Goal: Information Seeking & Learning: Learn about a topic

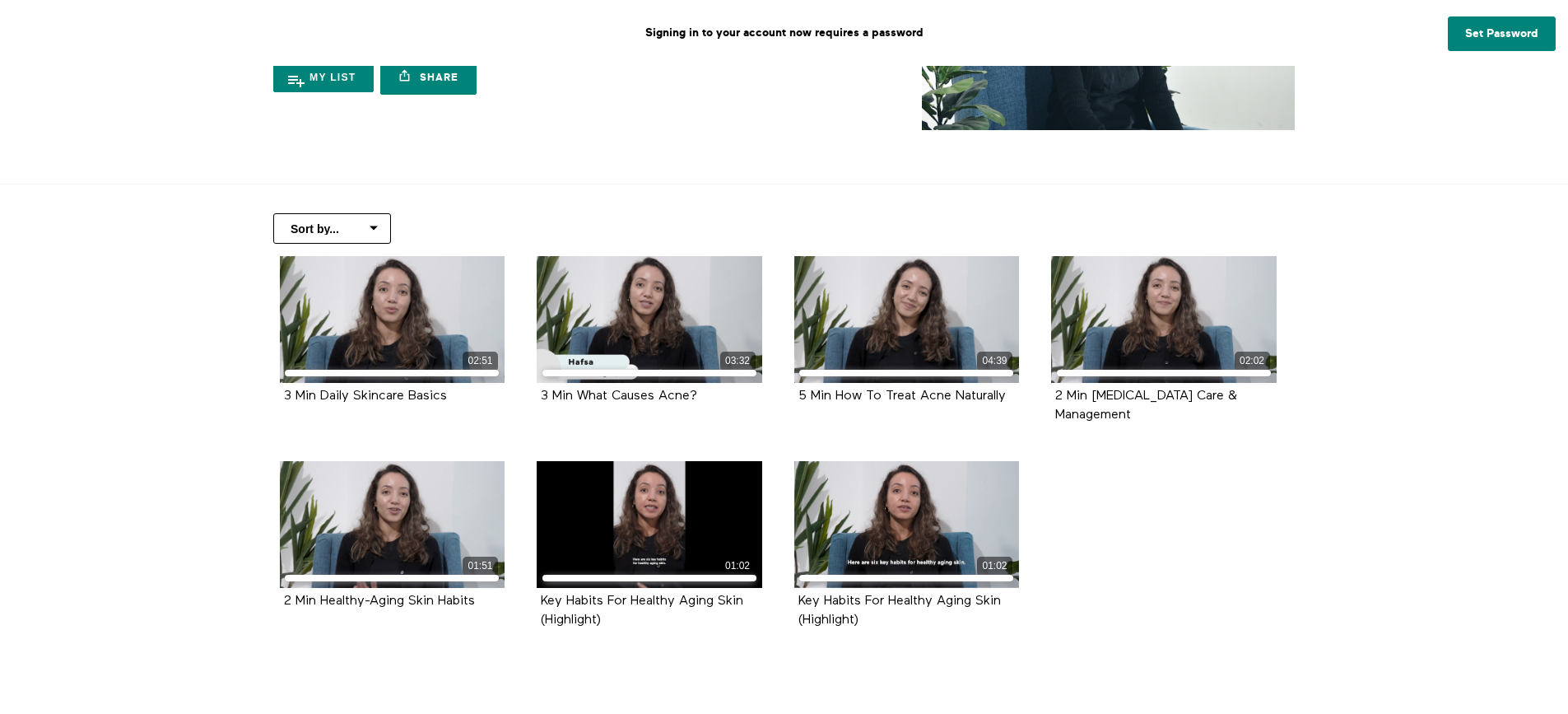
scroll to position [247, 0]
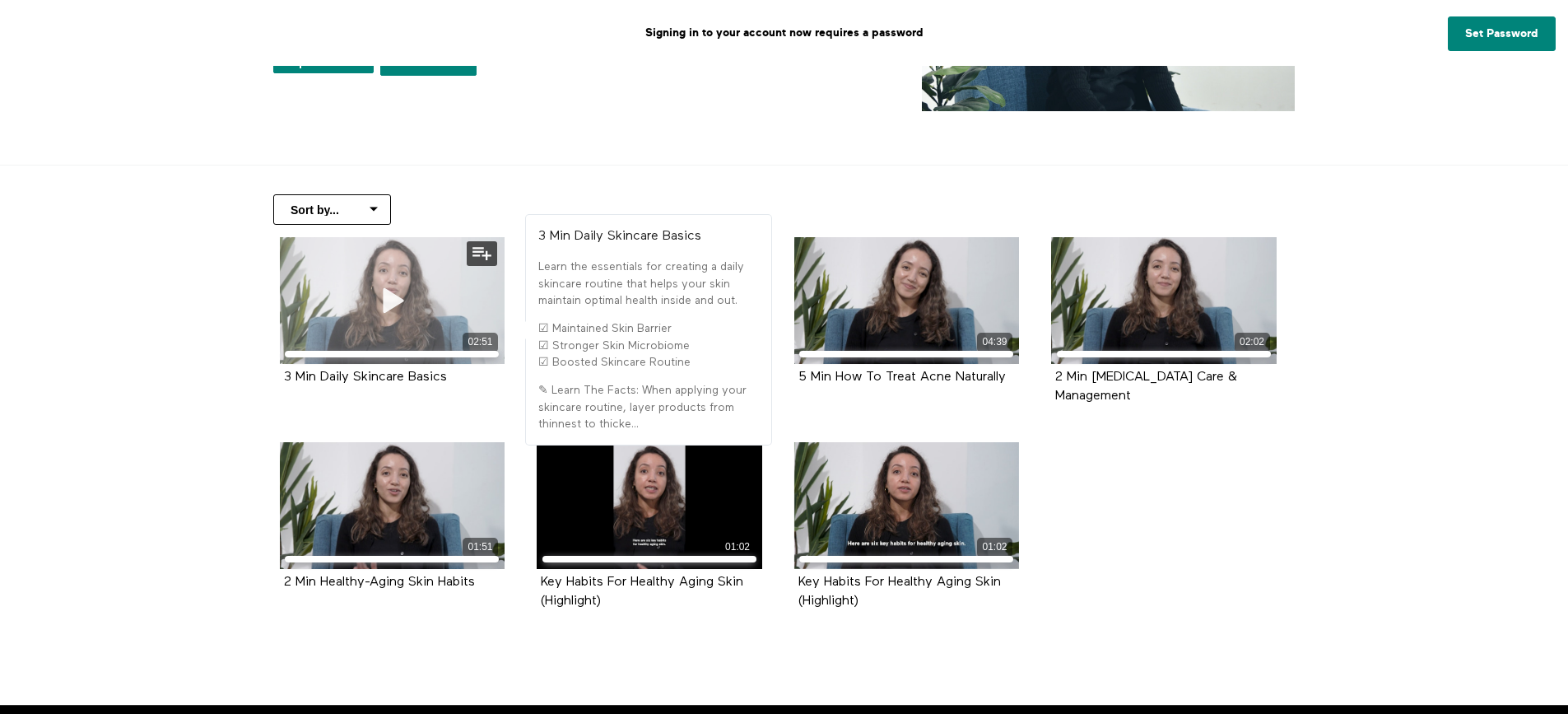
click at [399, 301] on icon at bounding box center [391, 300] width 49 height 29
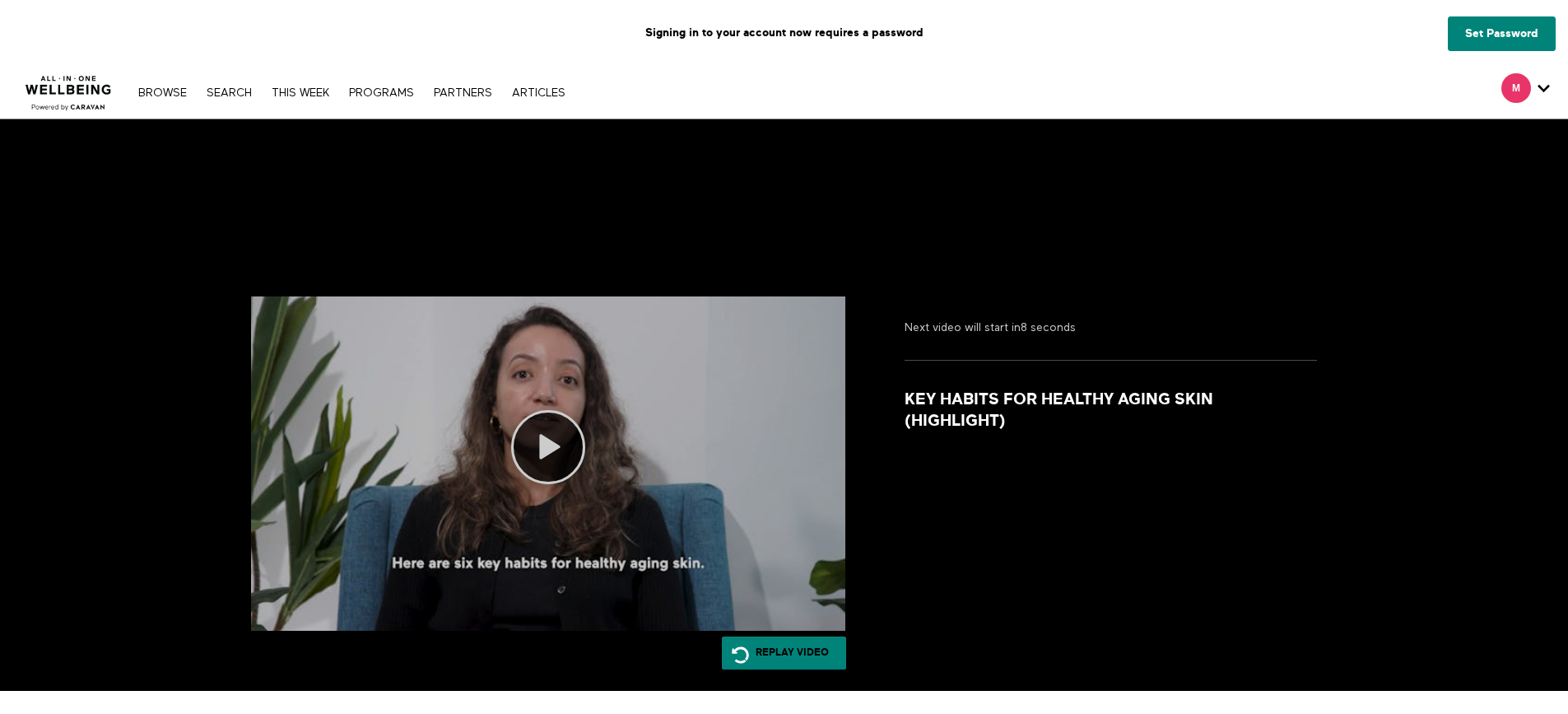
click at [534, 411] on div at bounding box center [549, 464] width 595 height 334
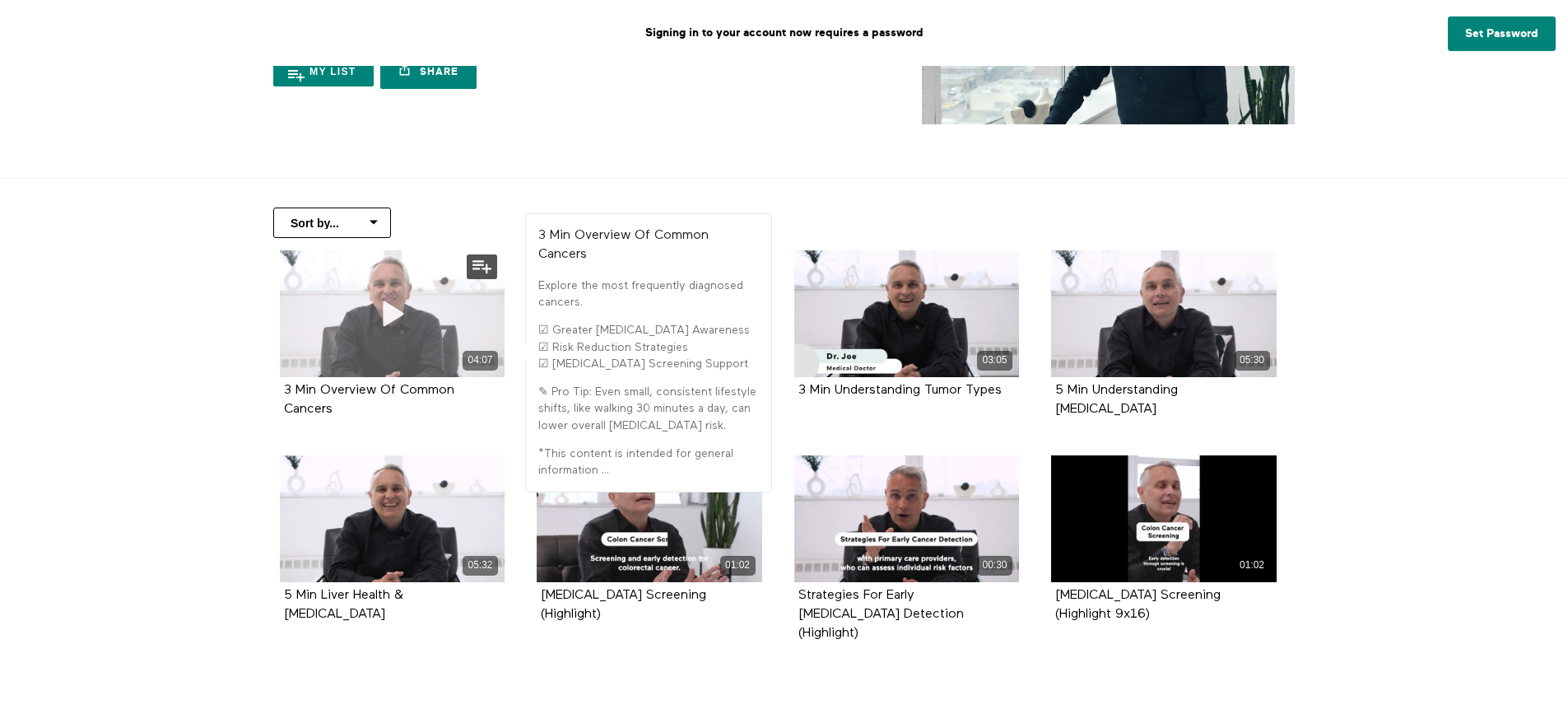
scroll to position [247, 0]
